Goal: Transaction & Acquisition: Purchase product/service

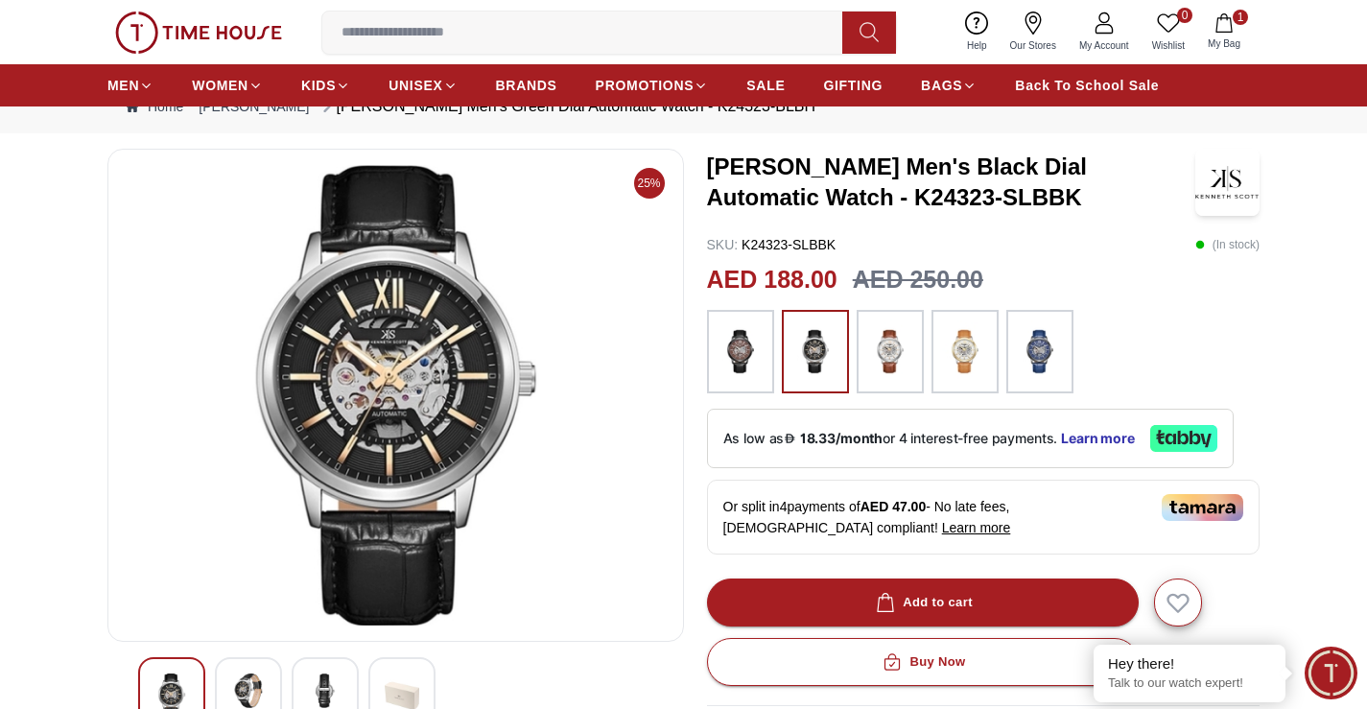
scroll to position [96, 0]
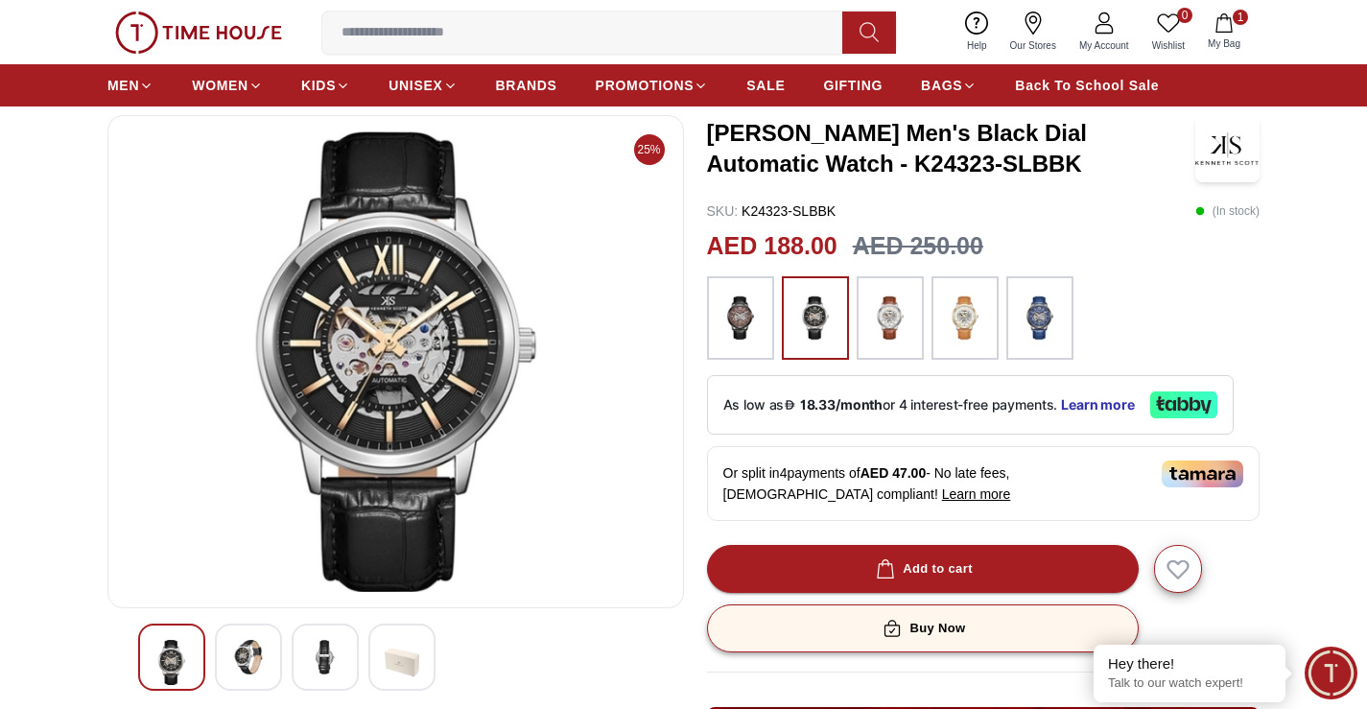
click at [949, 620] on div "Buy Now" at bounding box center [921, 629] width 86 height 22
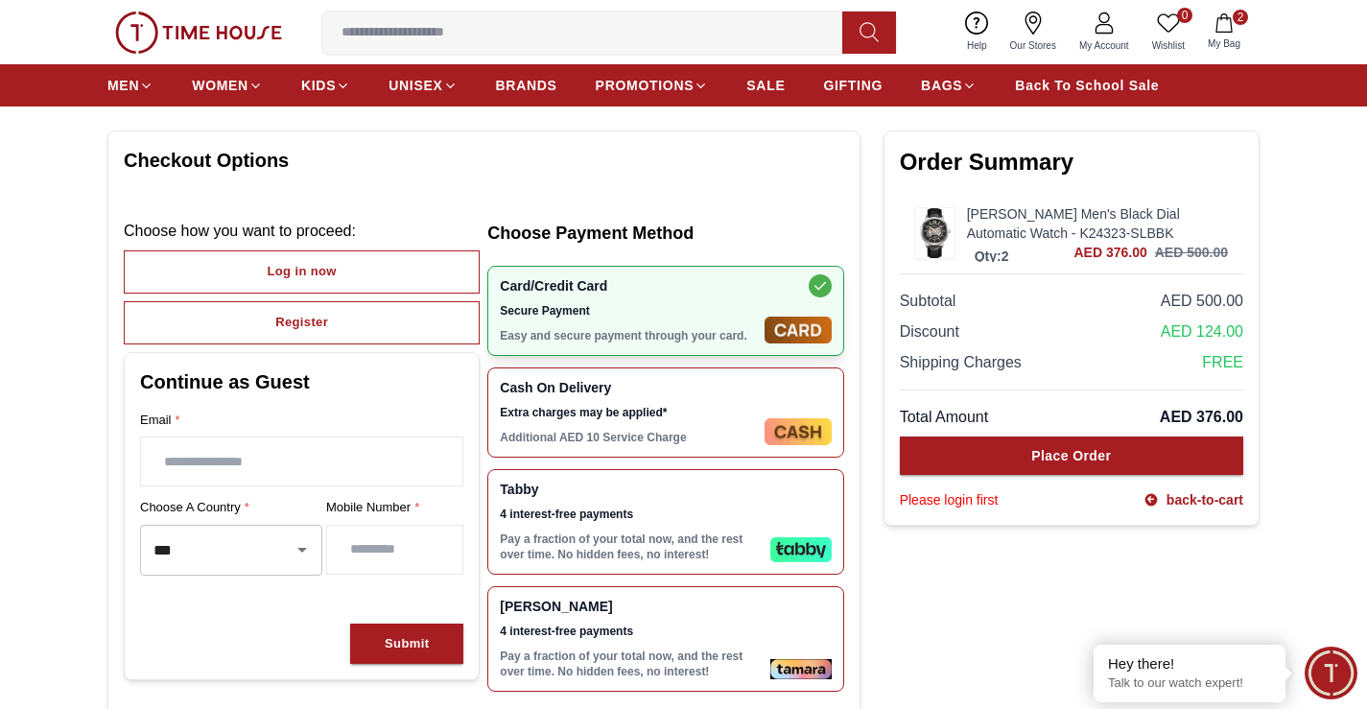
click at [616, 507] on span "4 interest-free payments" at bounding box center [631, 513] width 262 height 15
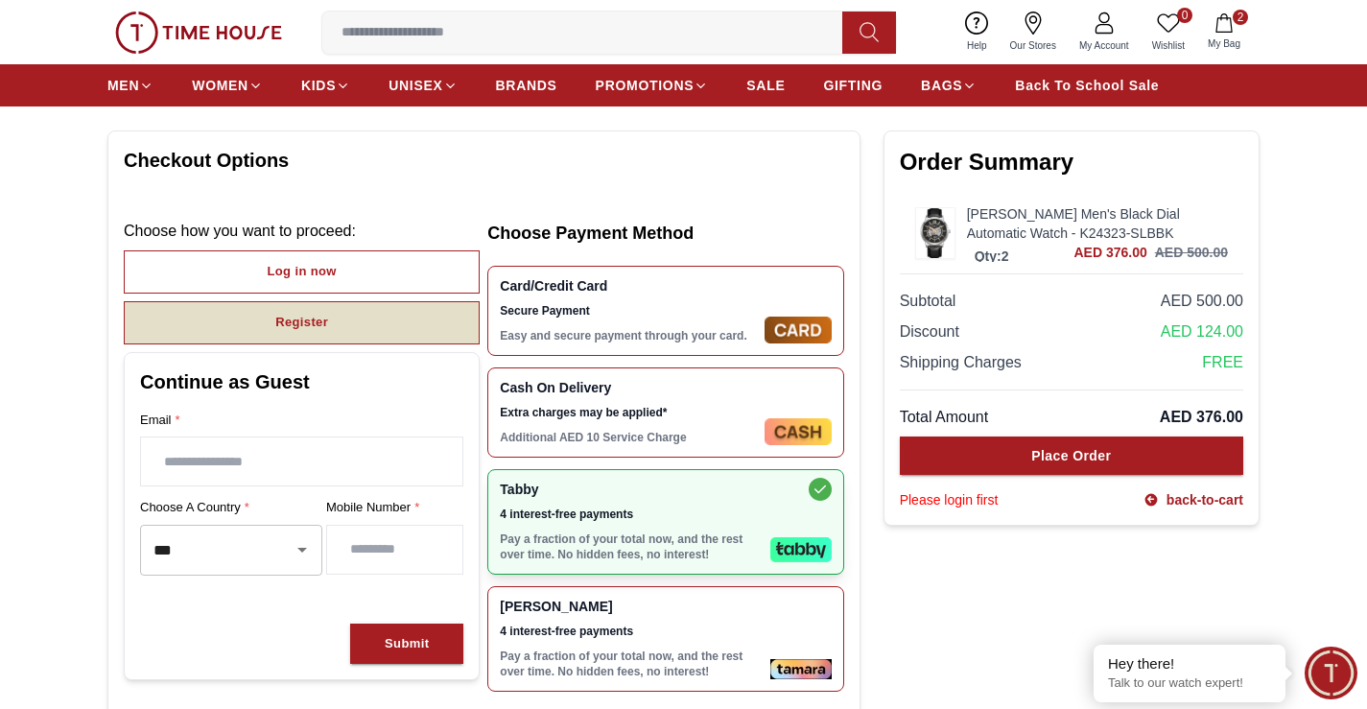
click at [295, 319] on div "Register" at bounding box center [301, 323] width 53 height 22
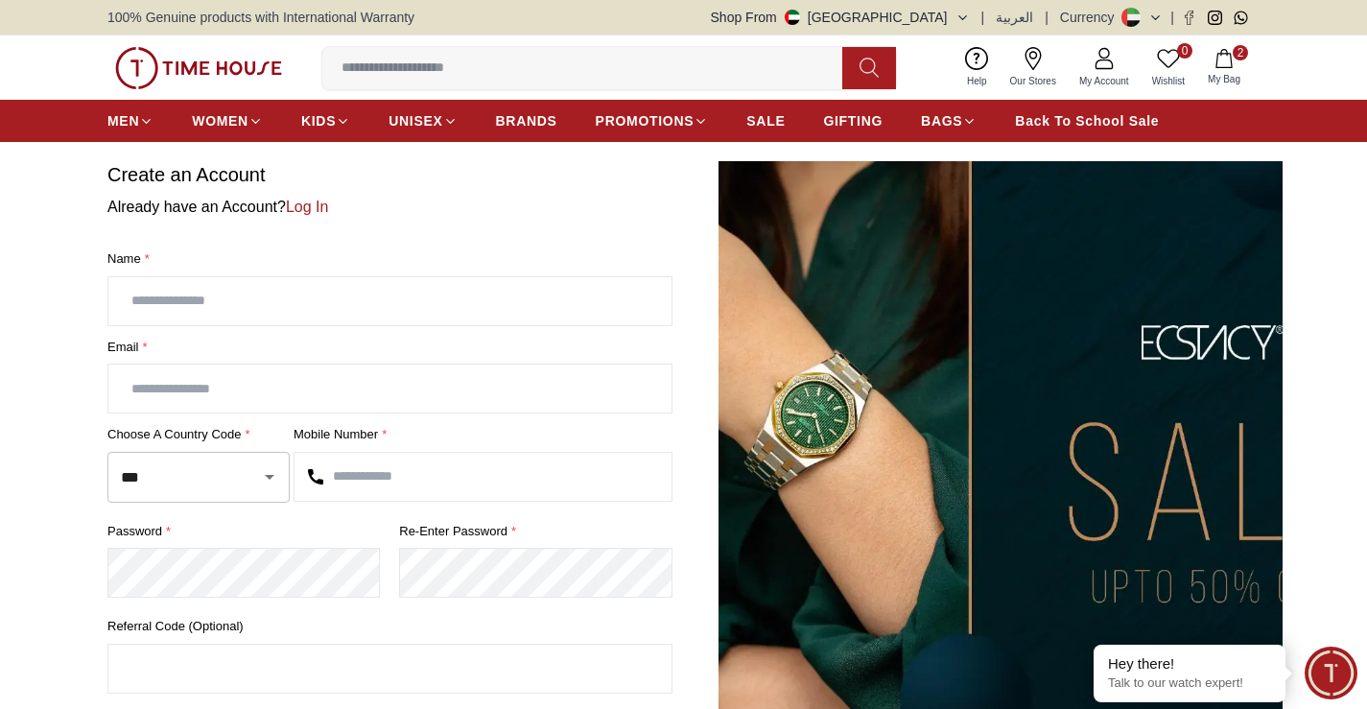
click at [281, 298] on input "text" at bounding box center [389, 301] width 563 height 48
type input "*****"
type input "**********"
type input "*********"
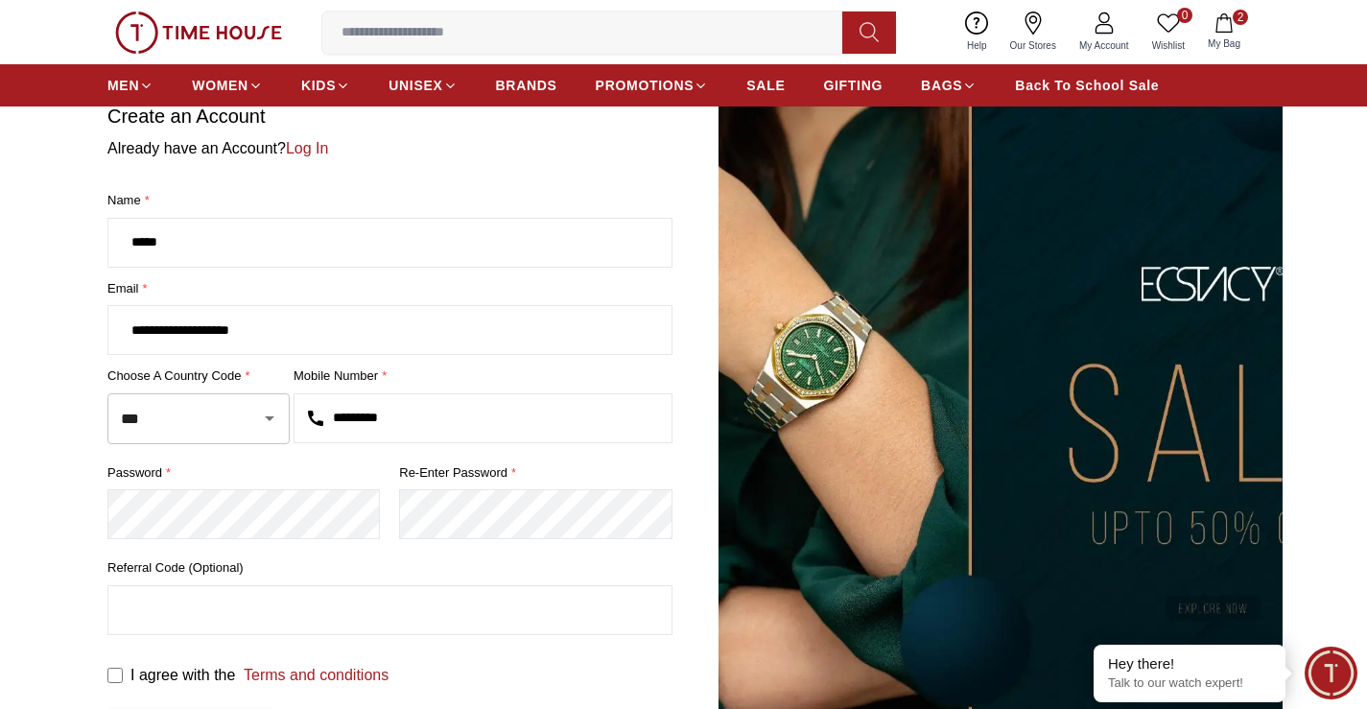
scroll to position [192, 0]
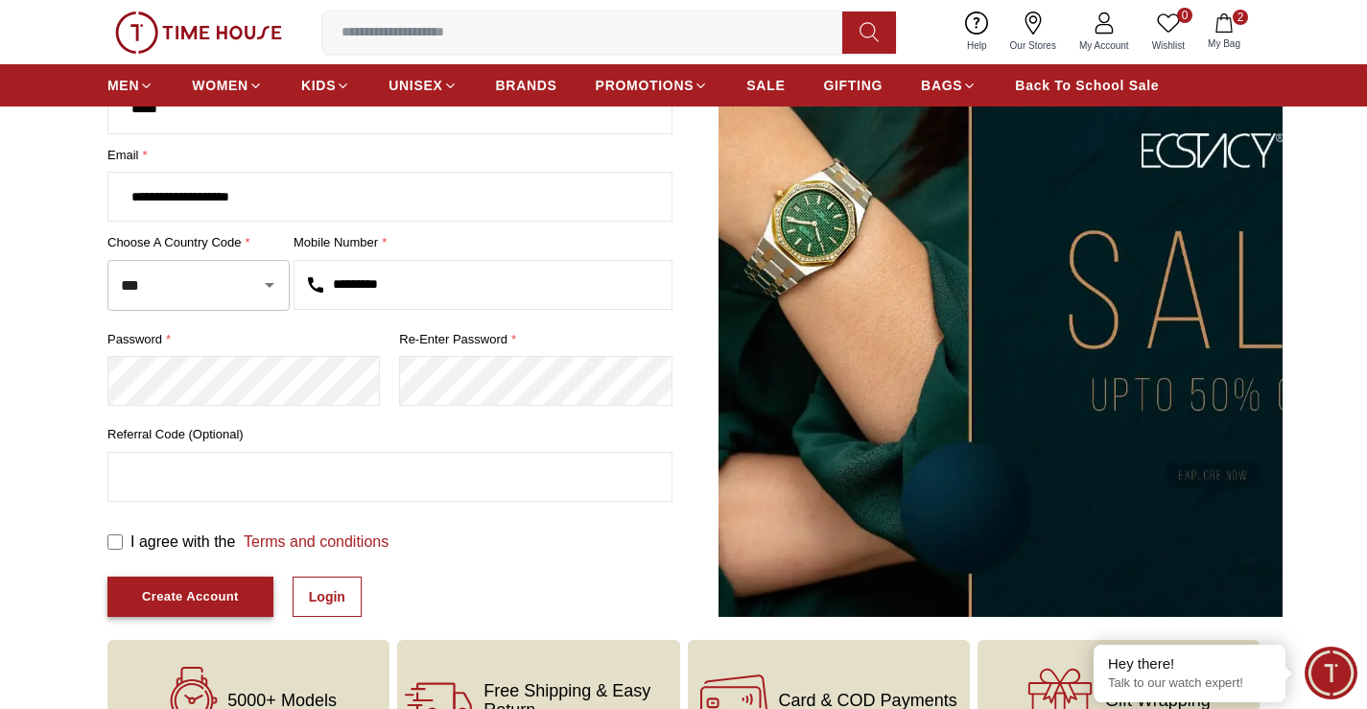
click at [244, 595] on button "Create Account" at bounding box center [190, 596] width 166 height 41
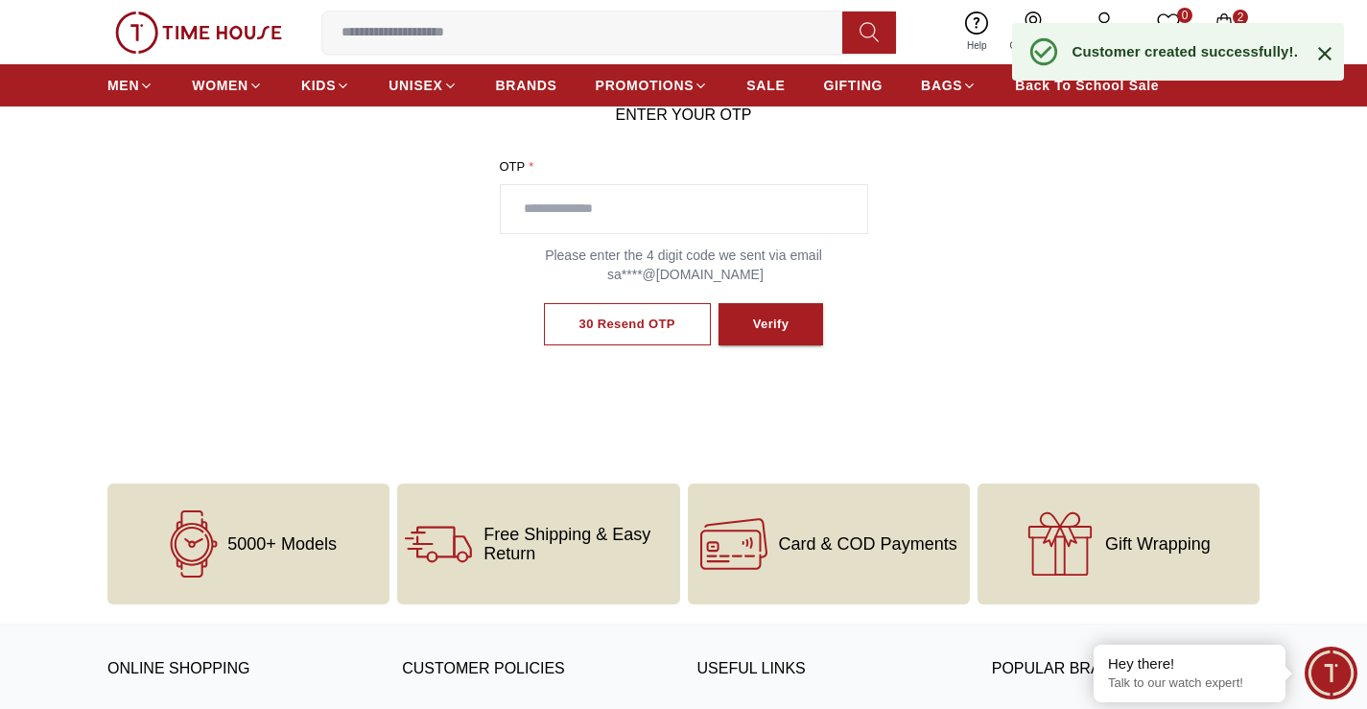
scroll to position [34, 0]
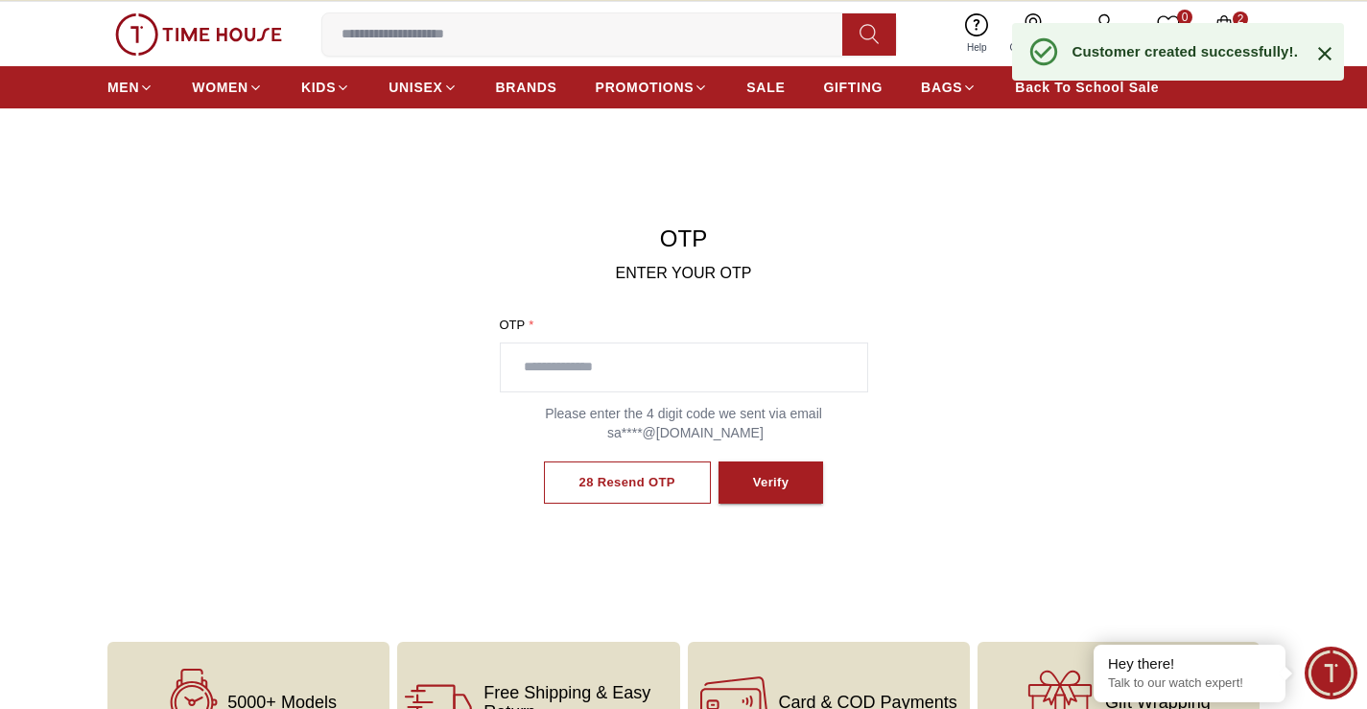
click at [740, 344] on input "text" at bounding box center [684, 367] width 366 height 48
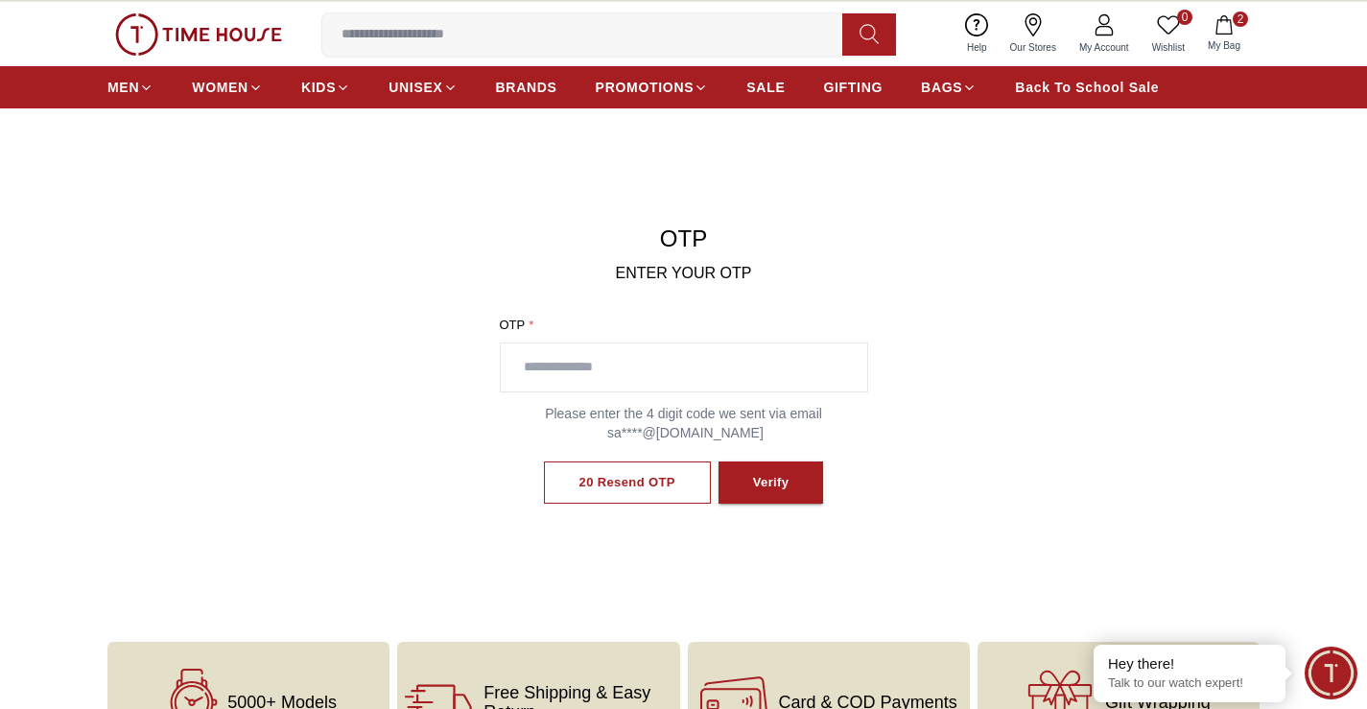
click at [650, 380] on input "text" at bounding box center [684, 367] width 366 height 48
type input "****"
click at [791, 471] on button "Verify" at bounding box center [770, 482] width 105 height 43
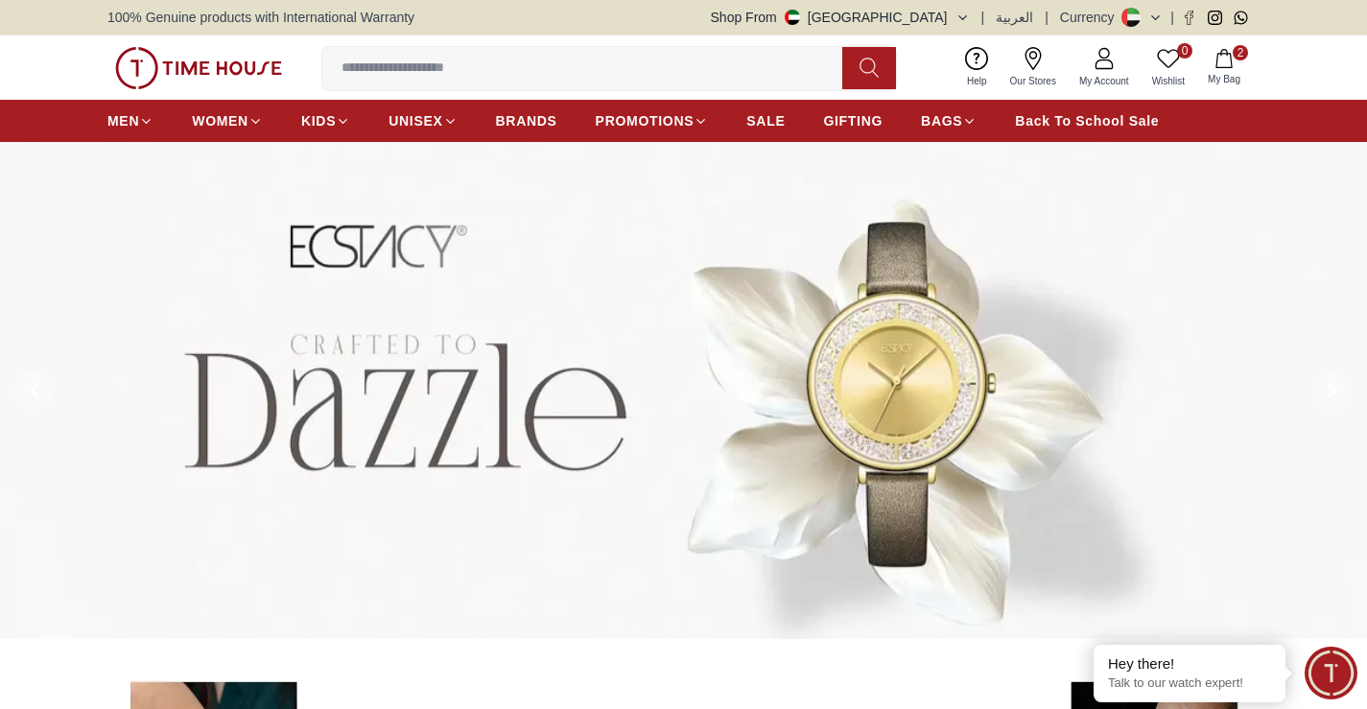
click at [1227, 60] on icon "button" at bounding box center [1223, 58] width 19 height 19
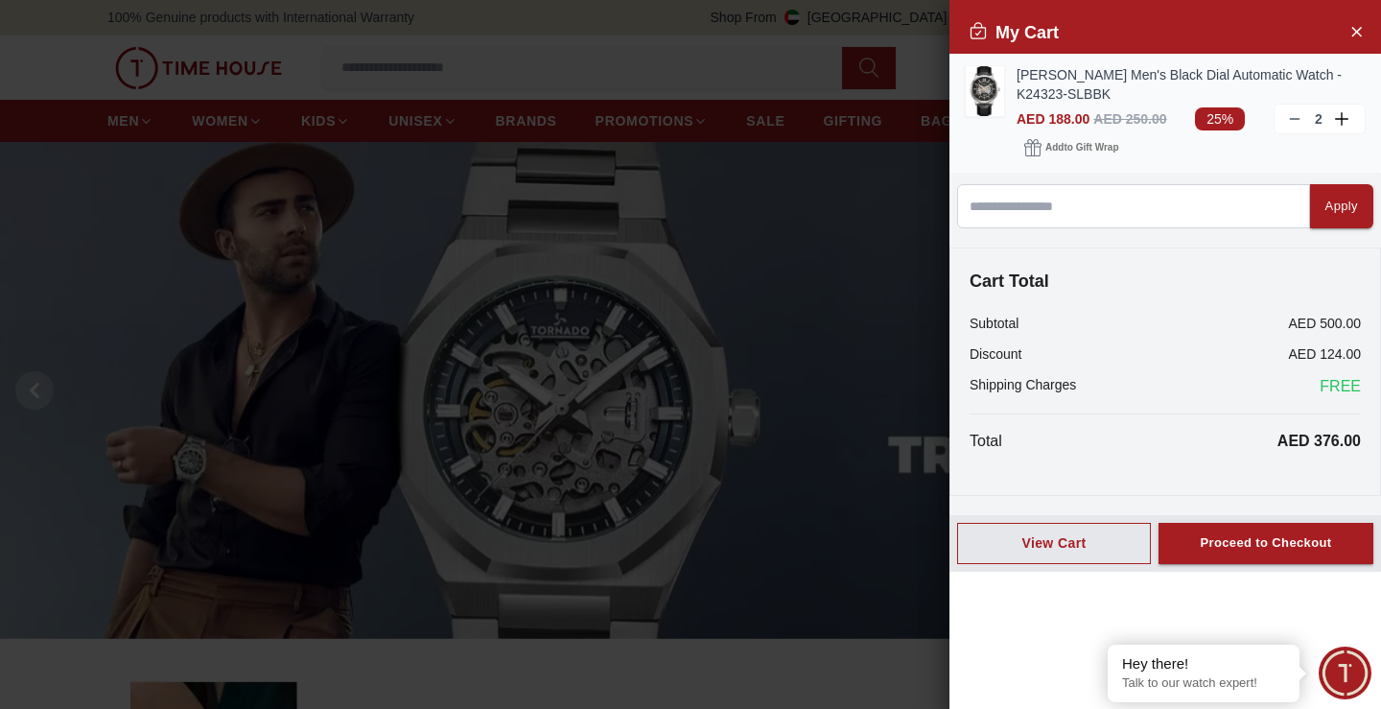
click at [1294, 117] on icon at bounding box center [1294, 118] width 15 height 15
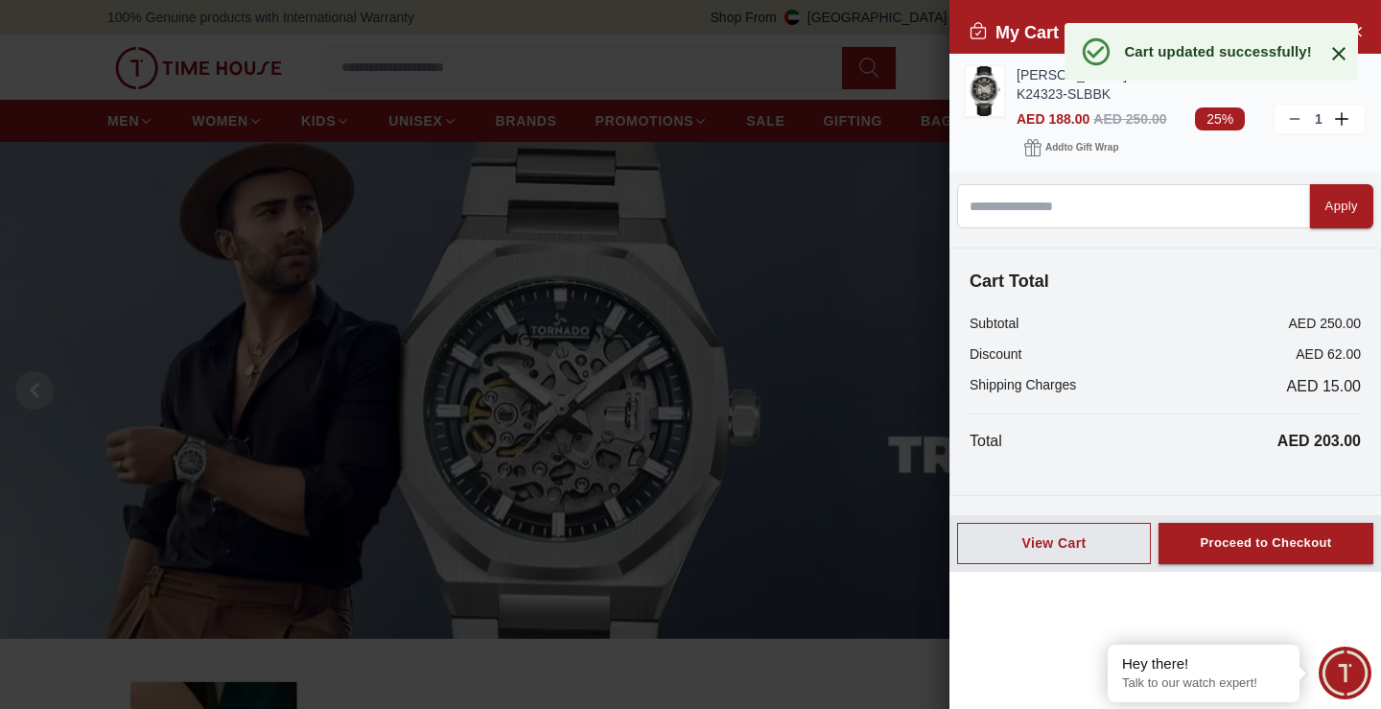
click at [1342, 123] on icon at bounding box center [1341, 118] width 1 height 13
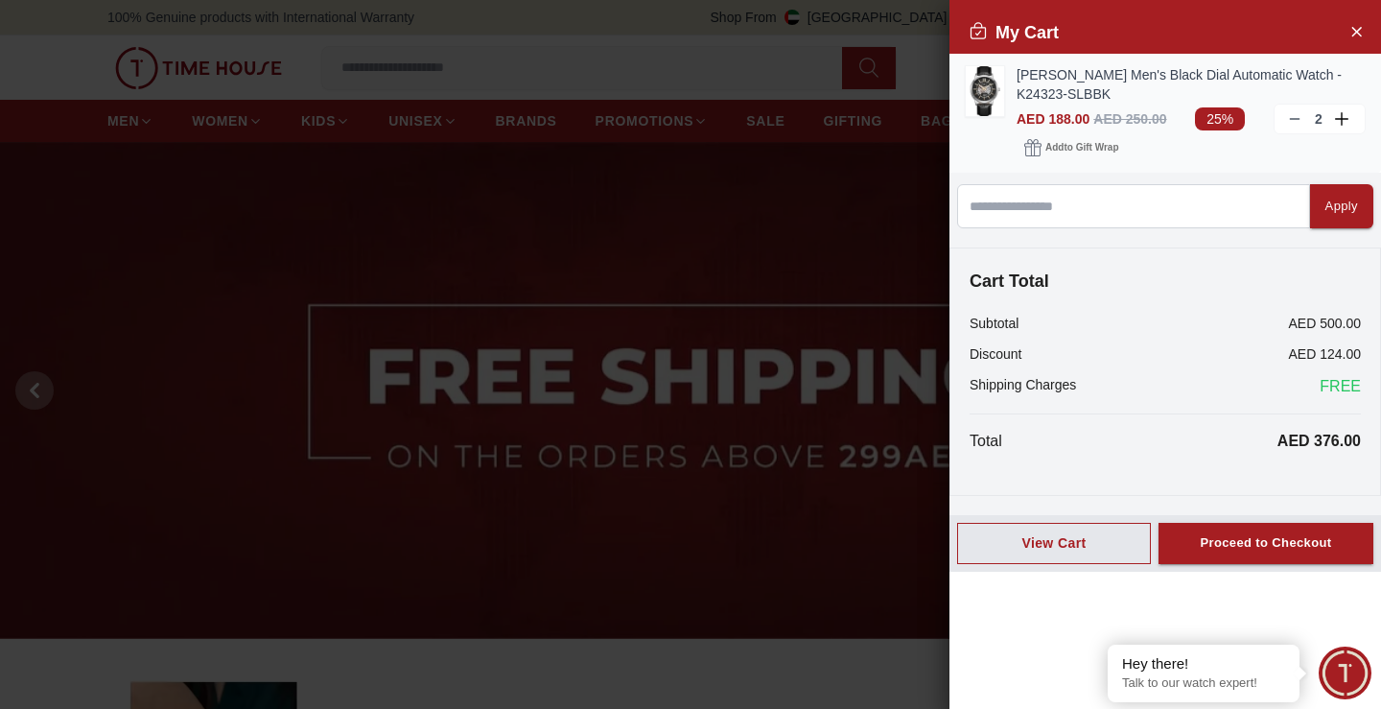
click at [1293, 117] on icon at bounding box center [1294, 118] width 15 height 15
click at [1264, 543] on div "Proceed to Checkout" at bounding box center [1265, 543] width 131 height 22
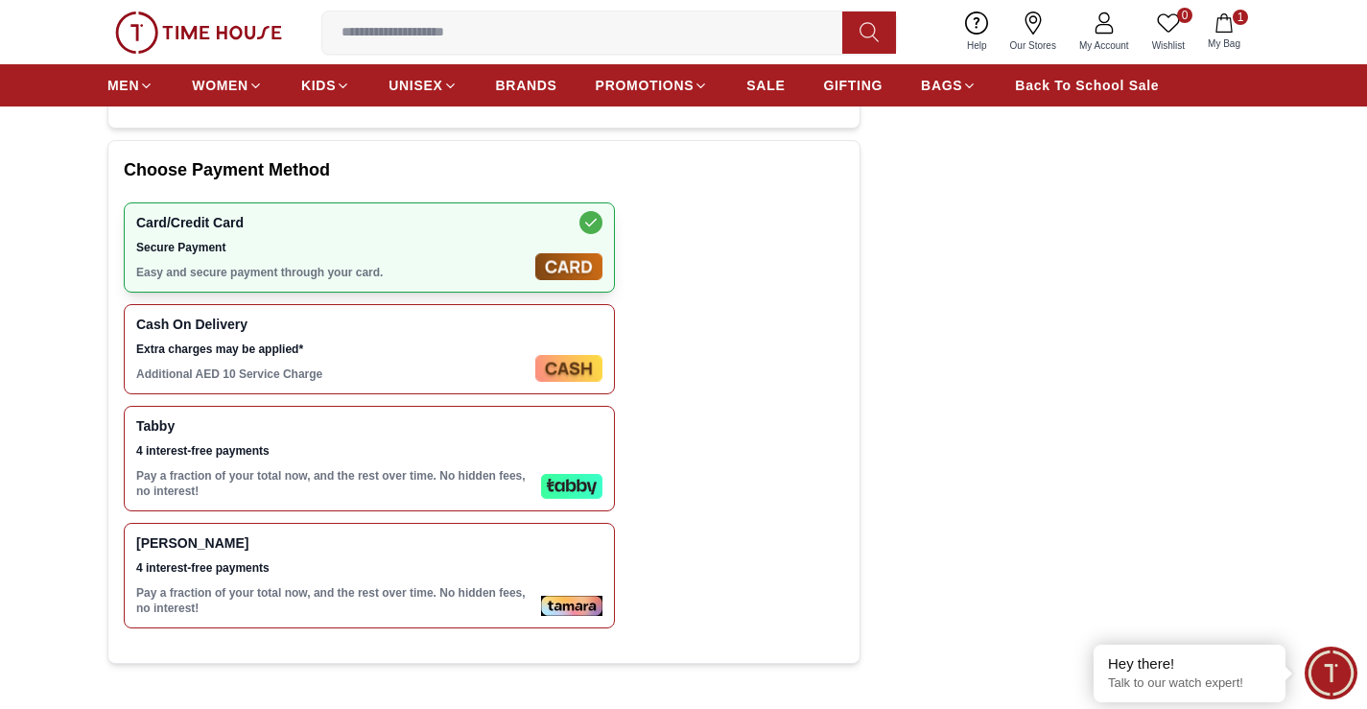
scroll to position [671, 0]
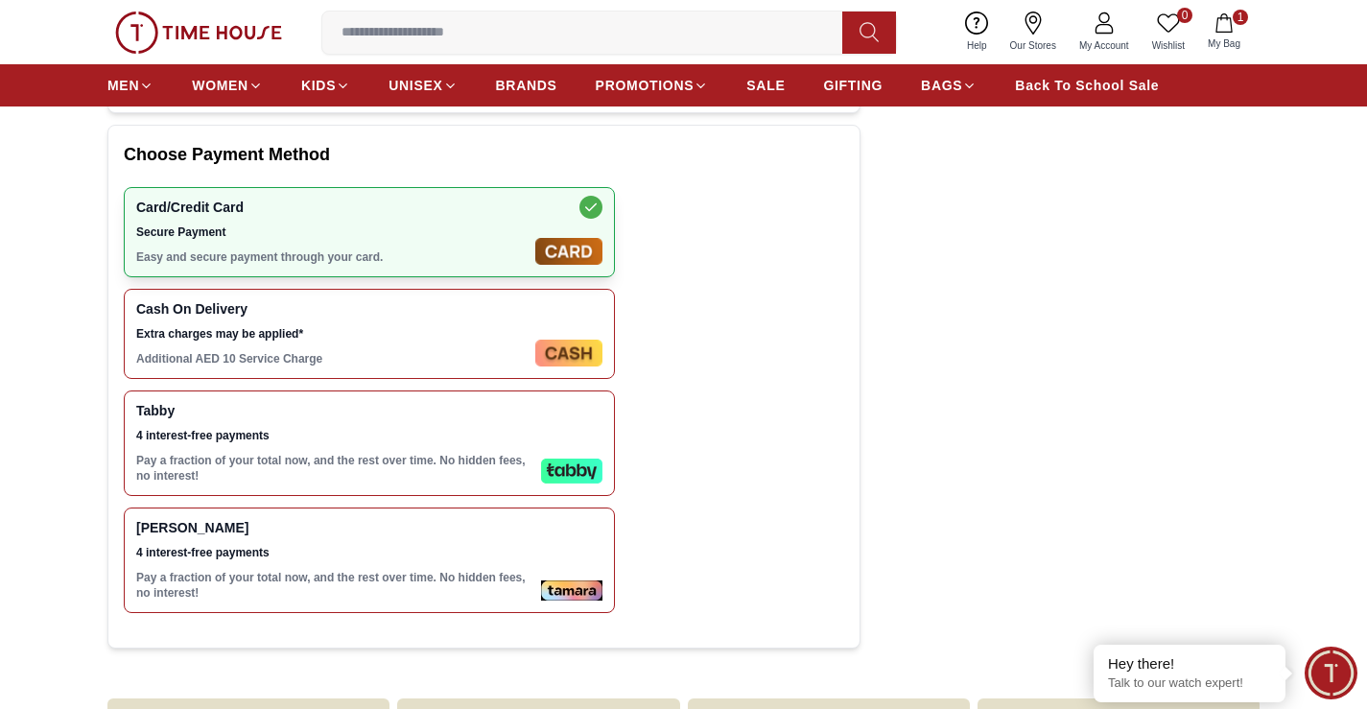
click at [522, 462] on p "Pay a fraction of your total now, and the rest over time. No hidden fees, no in…" at bounding box center [334, 468] width 397 height 31
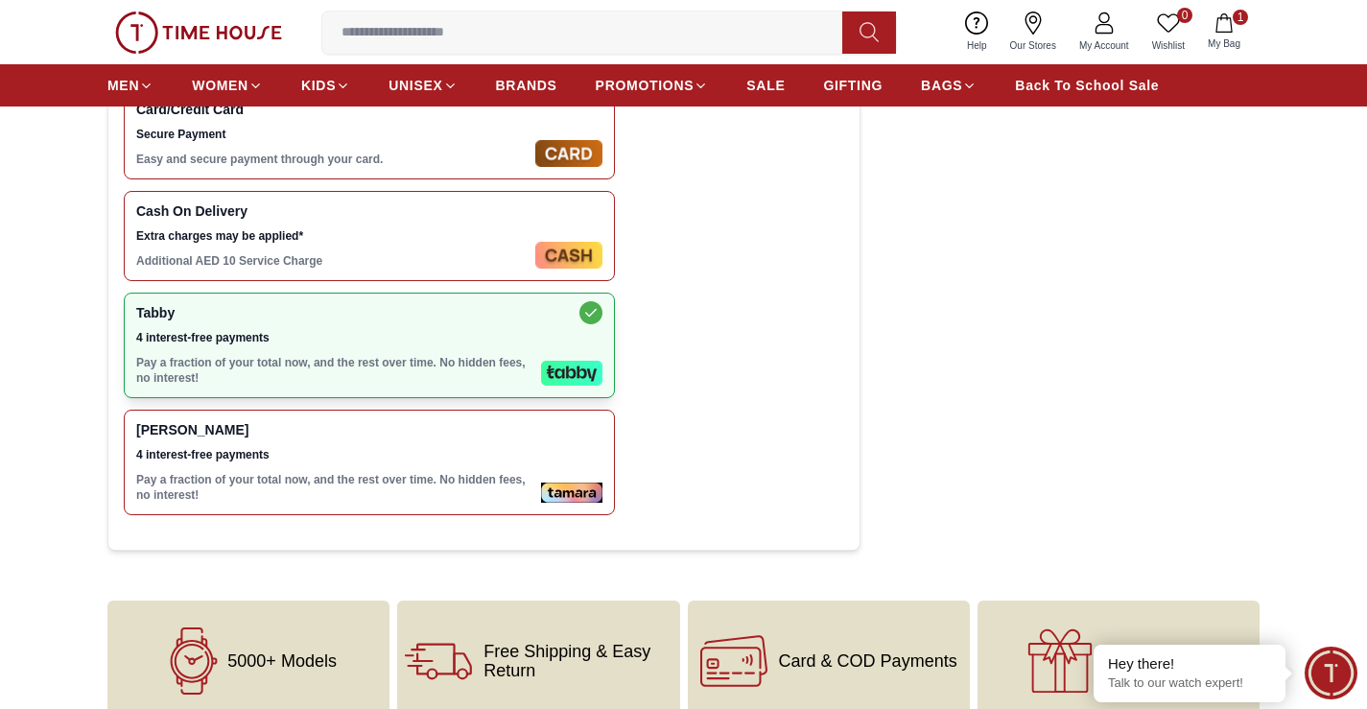
scroll to position [767, 0]
click at [390, 321] on span "Tabby" at bounding box center [334, 314] width 397 height 15
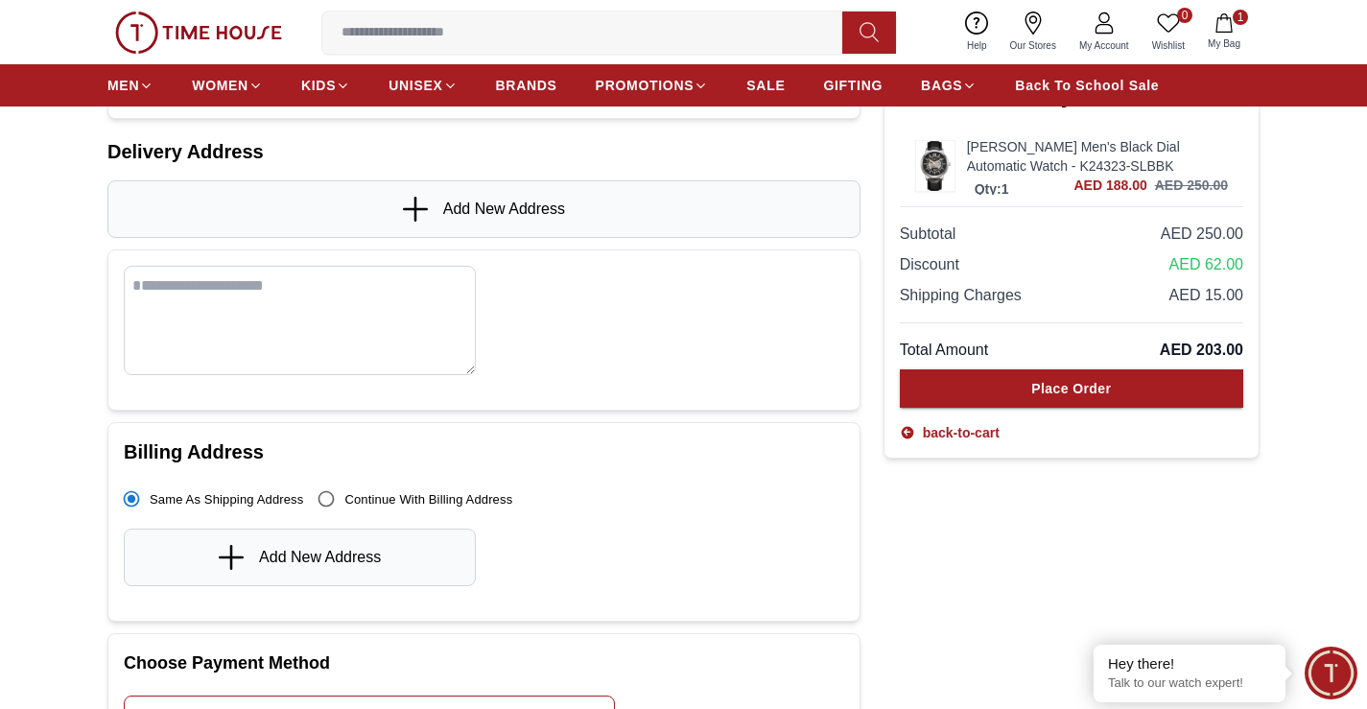
scroll to position [96, 0]
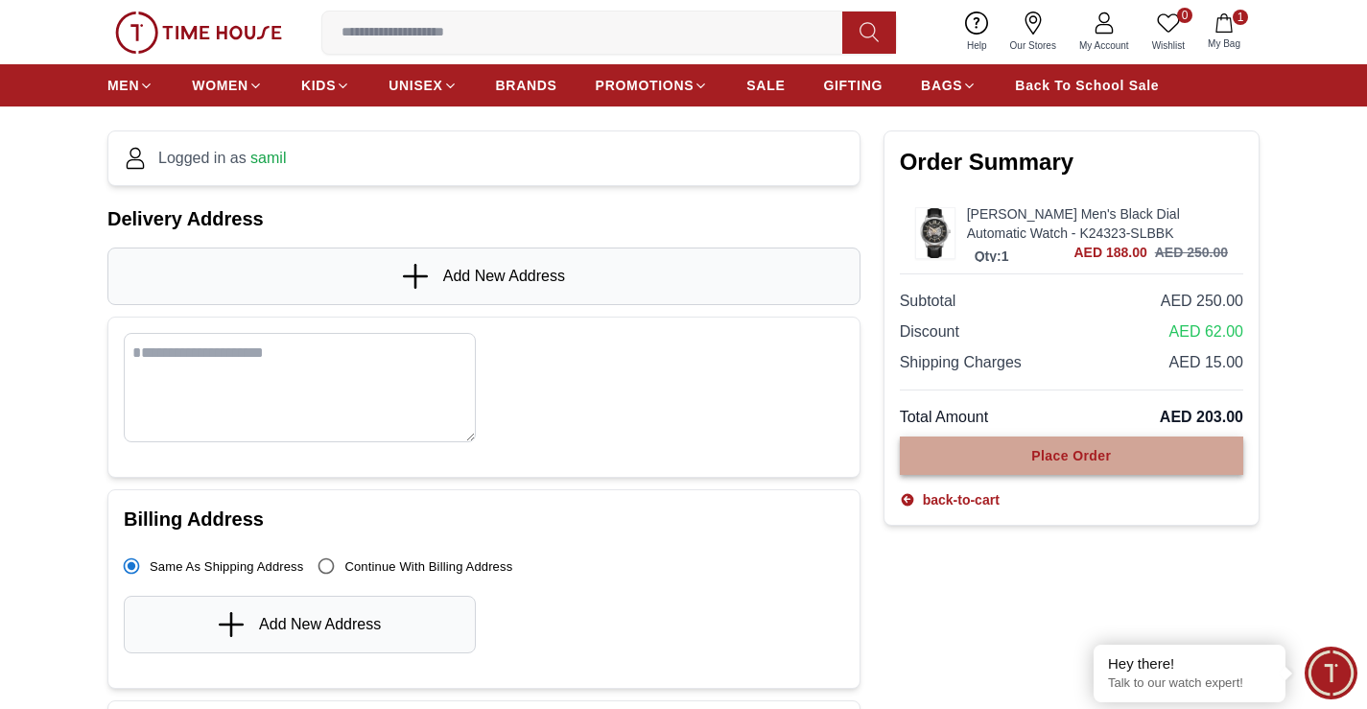
click at [1079, 461] on div "Place Order" at bounding box center [1071, 455] width 80 height 19
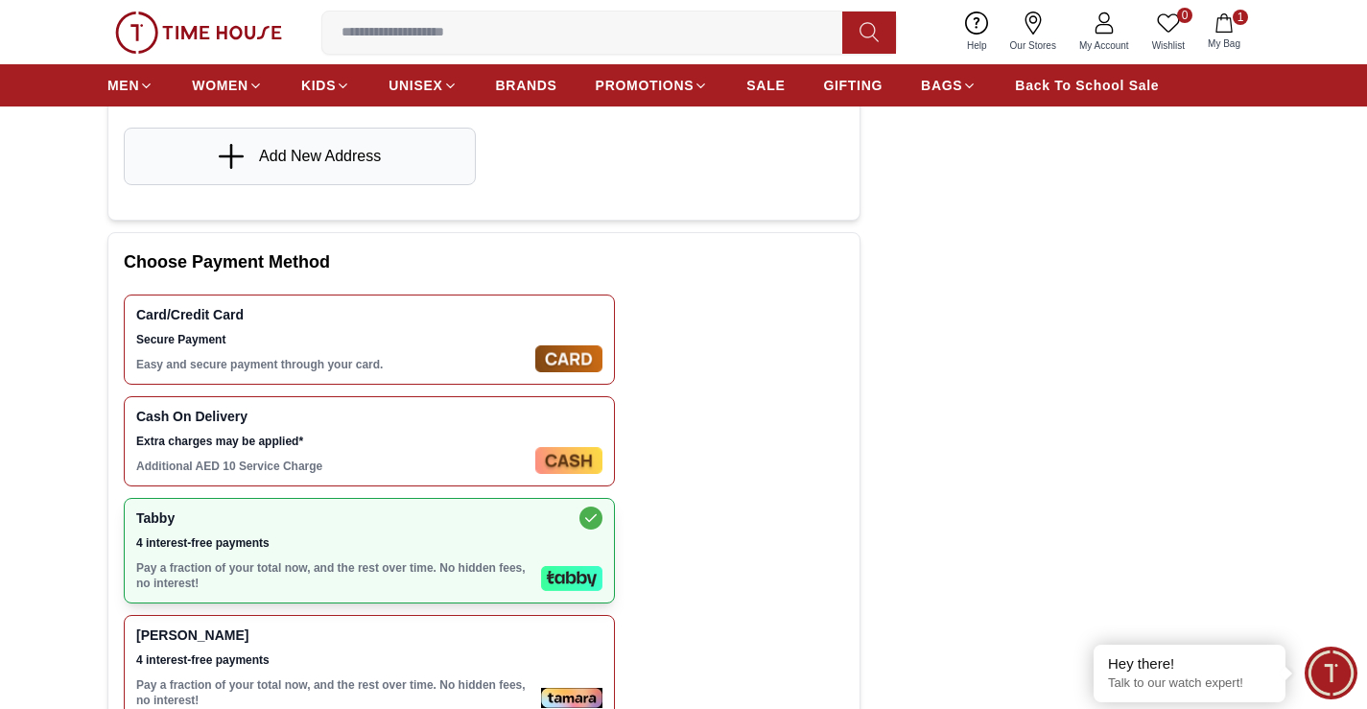
scroll to position [594, 0]
